Goal: Task Accomplishment & Management: Manage account settings

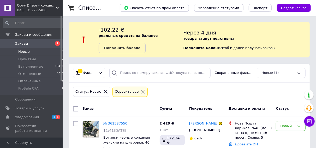
click at [30, 52] on li "Новые 1" at bounding box center [33, 51] width 67 height 7
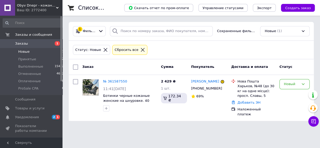
drag, startPoint x: 29, startPoint y: 51, endPoint x: 31, endPoint y: 29, distance: 22.2
click at [29, 51] on li "Новые 1" at bounding box center [33, 51] width 67 height 7
click at [29, 108] on span "Товары и услуги" at bounding box center [29, 108] width 29 height 5
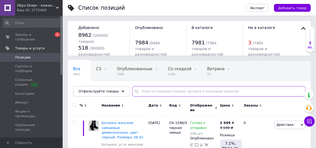
paste input "СЛ-5059"
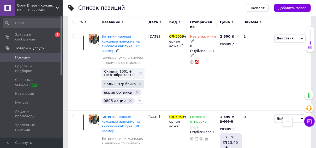
scroll to position [271, 0]
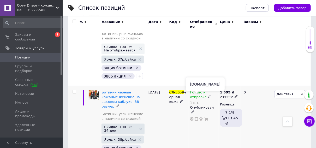
type input "СЛ-5059"
click at [197, 117] on icon at bounding box center [196, 119] width 4 height 4
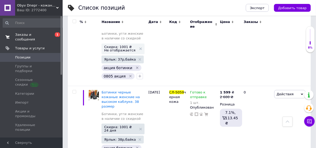
click at [30, 36] on span "Заказы и сообщения" at bounding box center [31, 36] width 33 height 9
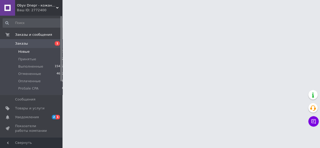
click at [26, 52] on span "Новые" at bounding box center [23, 51] width 11 height 5
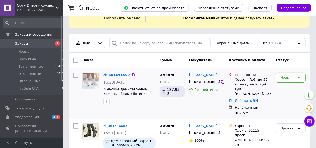
scroll to position [54, 0]
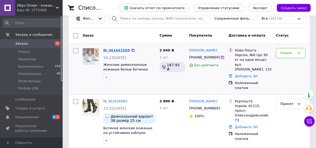
click at [115, 50] on link "№ 361641509" at bounding box center [116, 50] width 27 height 4
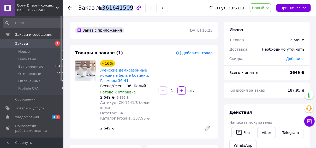
drag, startPoint x: 99, startPoint y: 8, endPoint x: 125, endPoint y: 8, distance: 26.1
click at [125, 8] on span "№361641509" at bounding box center [114, 8] width 37 height 6
copy span "361641509"
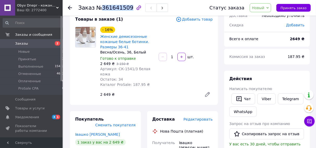
scroll to position [54, 0]
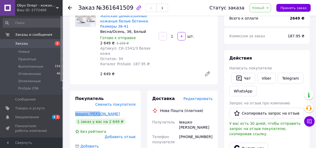
drag, startPoint x: 94, startPoint y: 103, endPoint x: 81, endPoint y: 105, distance: 13.3
click at [70, 103] on div "Покупатель Сменить покупателя Івашко Дарія 1 заказ у вас на 2 649 ₴ Без рейтинг…" at bounding box center [105, 131] width 71 height 83
copy link "Івашко Дарія"
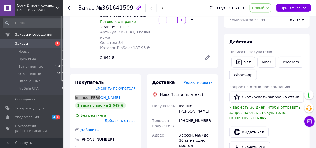
scroll to position [81, 0]
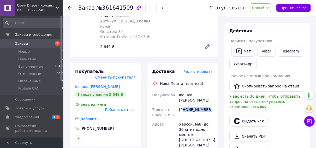
drag, startPoint x: 207, startPoint y: 101, endPoint x: 184, endPoint y: 99, distance: 23.3
click at [184, 105] on div "+380502528722" at bounding box center [196, 112] width 36 height 15
copy div "80502528722"
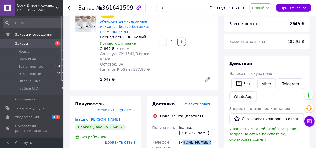
scroll to position [0, 0]
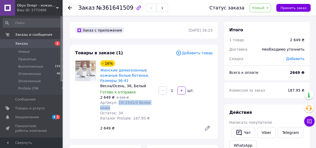
drag, startPoint x: 154, startPoint y: 102, endPoint x: 117, endPoint y: 100, distance: 37.6
click at [117, 100] on div "Артикул: СК-1541/3 белая кожа" at bounding box center [127, 105] width 54 height 10
copy span "СК-1541/3 белая кожа"
click at [149, 83] on span "Женские демисезонные кожаные белые ботинки. Размеры 36-41" at bounding box center [127, 76] width 54 height 16
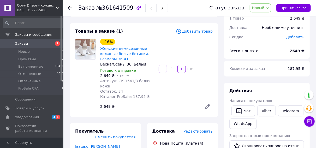
scroll to position [81, 0]
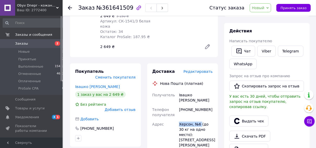
drag, startPoint x: 200, startPoint y: 115, endPoint x: 173, endPoint y: 114, distance: 27.1
copy div "Адрес Херсон, №6"
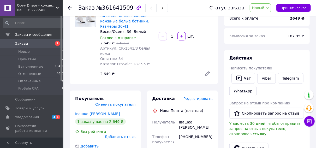
scroll to position [27, 0]
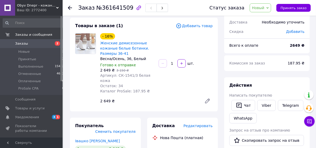
click at [264, 7] on span "Новый" at bounding box center [258, 8] width 13 height 4
click at [263, 50] on li "ProSale CPA" at bounding box center [264, 50] width 28 height 8
click at [26, 51] on span "Новые" at bounding box center [23, 51] width 11 height 5
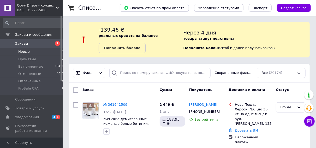
click at [27, 53] on span "Новые" at bounding box center [23, 51] width 11 height 5
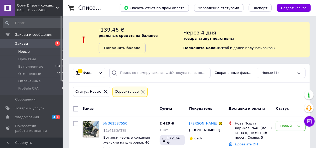
click at [29, 50] on li "Новые 2" at bounding box center [33, 51] width 67 height 7
click at [29, 53] on li "Новые 2" at bounding box center [33, 51] width 67 height 7
click at [26, 52] on span "Новые" at bounding box center [23, 51] width 11 height 5
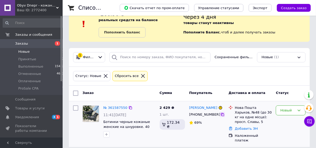
click at [220, 114] on icon at bounding box center [222, 114] width 4 height 4
click at [22, 51] on span "Новые" at bounding box center [23, 51] width 11 height 5
click at [35, 82] on span "Оплаченные" at bounding box center [29, 81] width 22 height 5
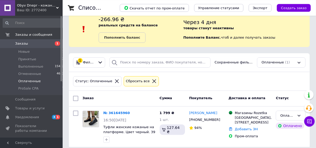
scroll to position [15, 0]
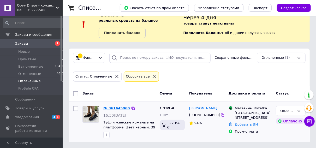
click at [109, 108] on link "№ 361645960" at bounding box center [116, 108] width 27 height 4
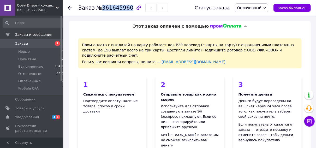
drag, startPoint x: 100, startPoint y: 9, endPoint x: 125, endPoint y: 8, distance: 25.3
click at [125, 8] on span "№361645960" at bounding box center [114, 8] width 37 height 6
copy span "361645960"
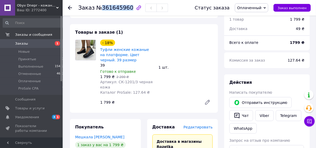
scroll to position [190, 0]
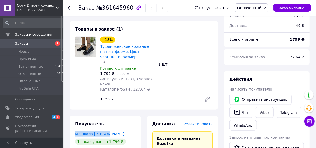
drag, startPoint x: 108, startPoint y: 124, endPoint x: 75, endPoint y: 124, distance: 32.8
click at [75, 124] on div "Покупатель Мешкала Наталия 1 заказ у вас на 1 799 ₴ 94% успешных покупок Добави…" at bounding box center [105, 150] width 71 height 69
copy link "Мешкала Наталия"
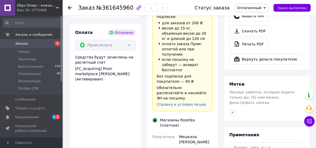
scroll to position [380, 0]
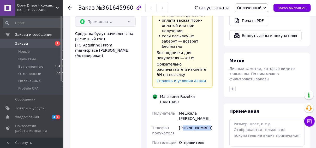
drag, startPoint x: 205, startPoint y: 92, endPoint x: 184, endPoint y: 92, distance: 21.6
click at [184, 123] on div "+380985830141" at bounding box center [196, 130] width 36 height 15
copy div "80985830141"
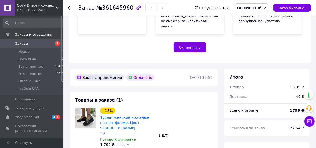
scroll to position [190, 0]
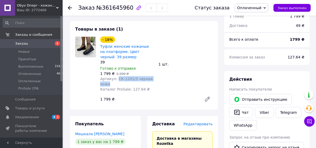
drag, startPoint x: 112, startPoint y: 74, endPoint x: 115, endPoint y: 68, distance: 6.4
click at [115, 76] on div "Артикул: СК-1201/3 черная кожа" at bounding box center [127, 81] width 54 height 10
copy span "СК-1201/3 черная кожа"
drag, startPoint x: 125, startPoint y: 92, endPoint x: 119, endPoint y: 63, distance: 29.6
click at [125, 95] on div "1 799 ₴" at bounding box center [149, 98] width 102 height 7
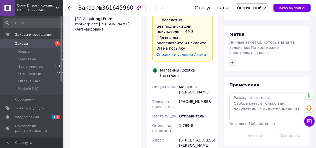
scroll to position [407, 0]
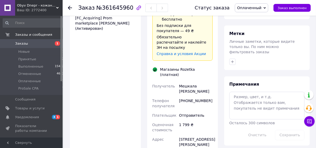
drag, startPoint x: 196, startPoint y: 107, endPoint x: 176, endPoint y: 102, distance: 20.9
click at [176, 102] on div "Доставка Редактировать Доставка в магазины Rozetka Для продавца 30 ₴   (согласн…" at bounding box center [182, 59] width 71 height 321
copy div "Адрес Одесса, Академика Заболотного ул., 52"
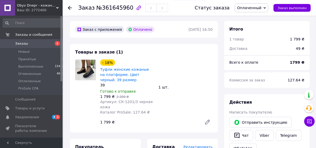
scroll to position [136, 0]
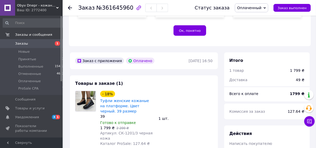
click at [267, 10] on span "Оплаченный" at bounding box center [251, 7] width 33 height 9
click at [251, 43] on li "ProSale CPA" at bounding box center [251, 42] width 33 height 8
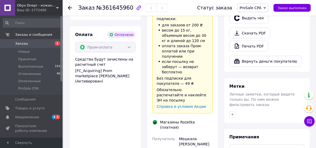
scroll to position [380, 0]
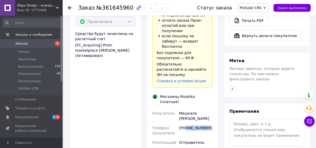
drag, startPoint x: 210, startPoint y: 92, endPoint x: 186, endPoint y: 92, distance: 24.2
click at [186, 123] on div "+380985830141" at bounding box center [196, 130] width 36 height 15
copy div "0985830141"
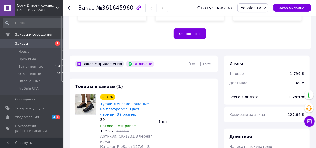
scroll to position [163, 0]
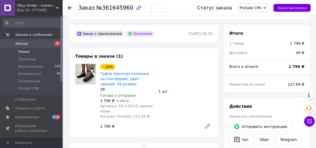
click at [28, 51] on span "Новые" at bounding box center [23, 51] width 11 height 5
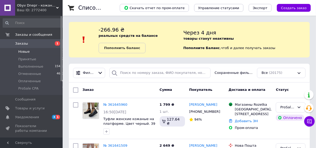
click at [24, 52] on span "Новые" at bounding box center [23, 51] width 11 height 5
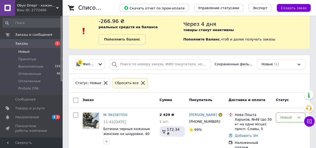
scroll to position [16, 0]
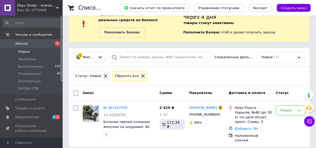
click at [25, 52] on span "Новые" at bounding box center [23, 51] width 11 height 5
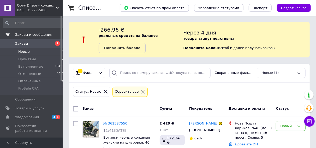
click at [27, 51] on span "Новые" at bounding box center [23, 51] width 11 height 5
click at [26, 50] on span "Новые" at bounding box center [23, 51] width 11 height 5
click at [22, 51] on span "Новые" at bounding box center [23, 51] width 11 height 5
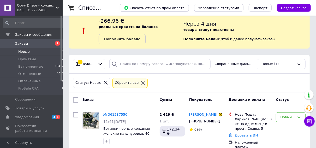
scroll to position [16, 0]
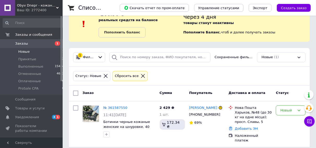
click at [22, 53] on span "Новые" at bounding box center [23, 51] width 11 height 5
click at [159, 73] on div "Статус: Новые Сбросить все" at bounding box center [189, 76] width 234 height 12
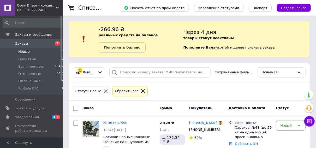
scroll to position [0, 0]
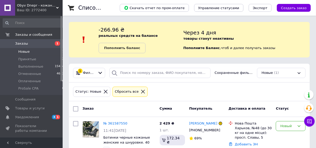
click at [23, 50] on span "Новые" at bounding box center [23, 51] width 11 height 5
click at [25, 51] on span "Новые" at bounding box center [23, 51] width 11 height 5
